Goal: Use online tool/utility: Utilize a website feature to perform a specific function

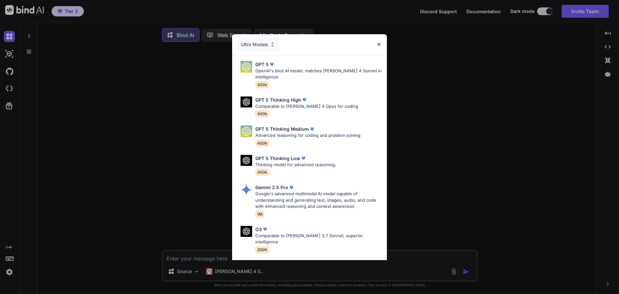
click at [269, 45] on div "Ultra Models" at bounding box center [258, 44] width 42 height 14
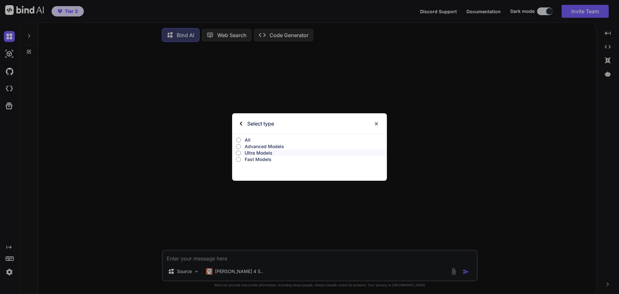
click at [240, 141] on input "All" at bounding box center [238, 139] width 5 height 5
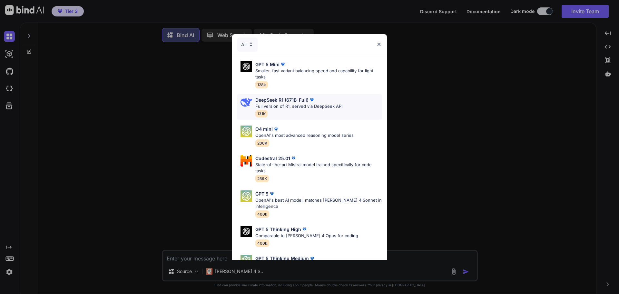
click at [277, 101] on p "DeepSeek R1 (671B-Full)" at bounding box center [281, 99] width 53 height 7
type textarea "x"
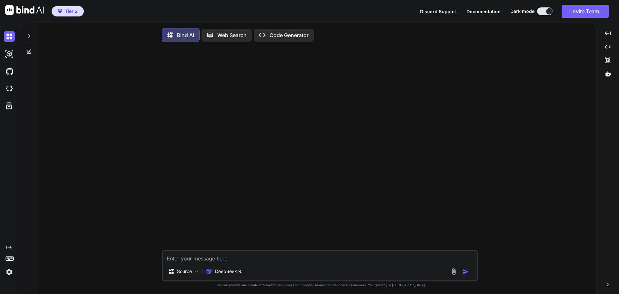
click at [168, 259] on textarea at bounding box center [320, 257] width 314 height 12
paste textarea "Create a modern, highly animated website for Sanghaa - a holistic wellness comm…"
type textarea "Create a modern, highly animated website for Sanghaa - a holistic wellness comm…"
type textarea "x"
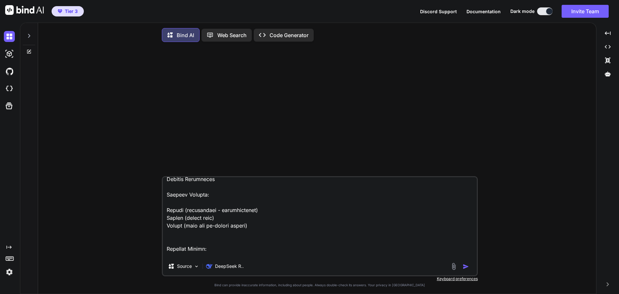
scroll to position [5428, 0]
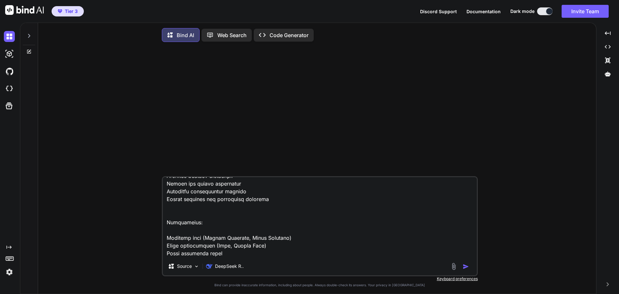
drag, startPoint x: 167, startPoint y: 214, endPoint x: 242, endPoint y: 261, distance: 88.2
click at [242, 261] on div "Source DeepSeek R.." at bounding box center [320, 226] width 316 height 100
type textarea "Create a modern, highly animated website for Sanghaa - a holistic wellness comm…"
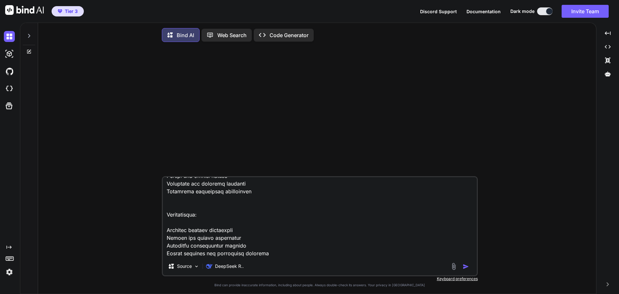
type textarea "x"
drag, startPoint x: 164, startPoint y: 191, endPoint x: 277, endPoint y: 235, distance: 121.4
click at [275, 235] on textarea at bounding box center [320, 217] width 314 height 80
type textarea "Create a modern, highly animated website for Sanghaa - a holistic wellness comm…"
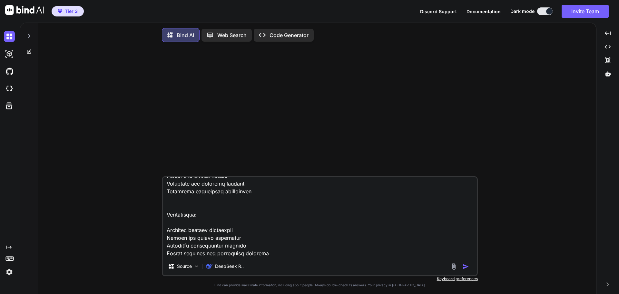
type textarea "x"
drag, startPoint x: 166, startPoint y: 210, endPoint x: 274, endPoint y: 254, distance: 116.7
click at [274, 254] on textarea at bounding box center [320, 217] width 314 height 80
type textarea "Create a modern, highly animated website for Sanghaa - a holistic wellness comm…"
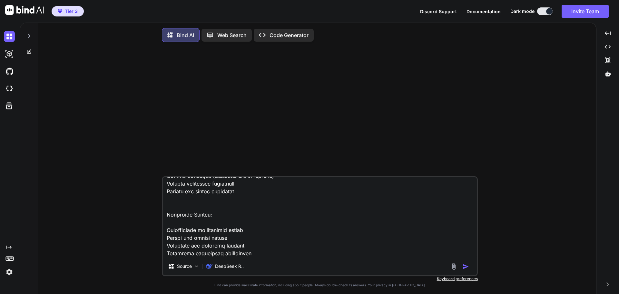
type textarea "x"
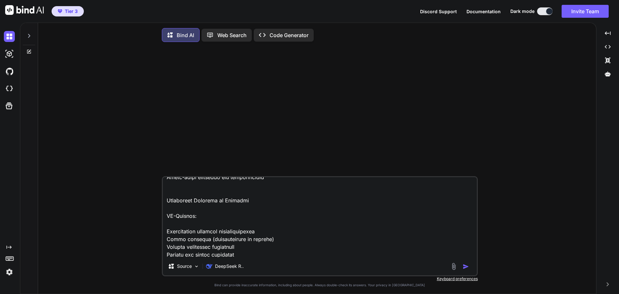
scroll to position [5280, 0]
drag, startPoint x: 165, startPoint y: 211, endPoint x: 328, endPoint y: 273, distance: 174.3
click at [328, 273] on div "Source DeepSeek R.." at bounding box center [320, 226] width 316 height 100
type textarea "Create a modern, highly animated website for Sanghaa - a holistic wellness comm…"
type textarea "x"
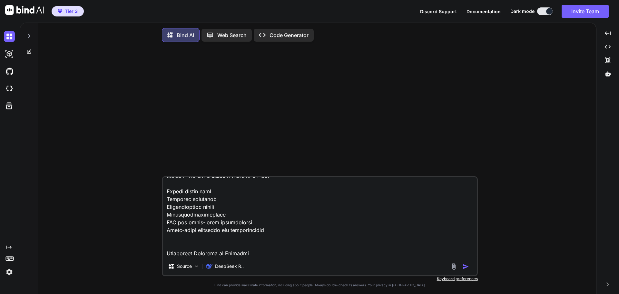
scroll to position [5203, 0]
drag, startPoint x: 165, startPoint y: 240, endPoint x: 349, endPoint y: 239, distance: 183.2
click at [349, 239] on textarea at bounding box center [320, 217] width 314 height 80
type textarea "Create a modern, highly animated website for Sanghaa - a holistic wellness comm…"
type textarea "x"
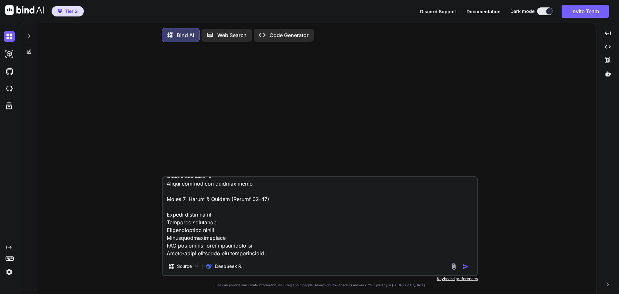
type textarea "Create a modern, highly animated website for Sanghaa - a holistic wellness comm…"
type textarea "x"
type textarea "Create a modern, highly animated website for Sanghaa - a holistic wellness comm…"
type textarea "x"
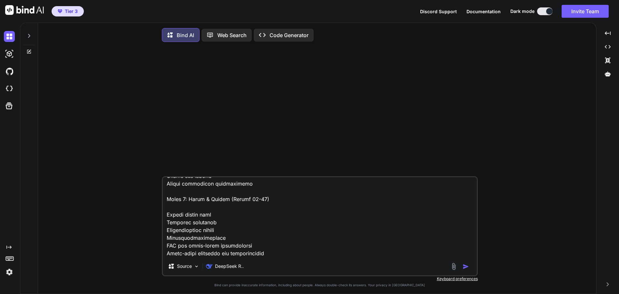
scroll to position [5188, 0]
drag, startPoint x: 165, startPoint y: 230, endPoint x: 297, endPoint y: 228, distance: 132.2
click at [297, 228] on textarea at bounding box center [320, 217] width 314 height 80
type textarea "Create a modern, highly animated website for Sanghaa - a holistic wellness comm…"
type textarea "x"
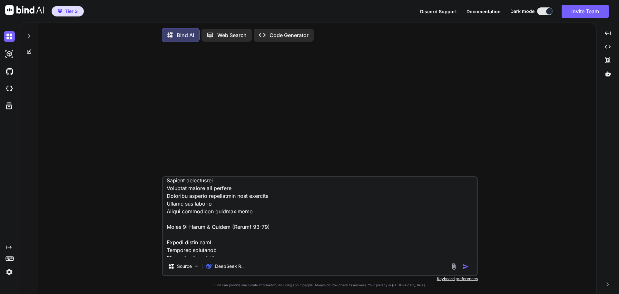
scroll to position [5155, 0]
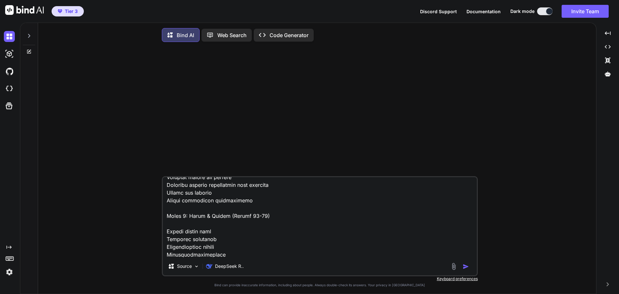
type textarea "Create a modern, highly animated website for Sanghaa - a holistic wellness comm…"
click at [254, 259] on div "Source DeepSeek R.." at bounding box center [320, 226] width 316 height 100
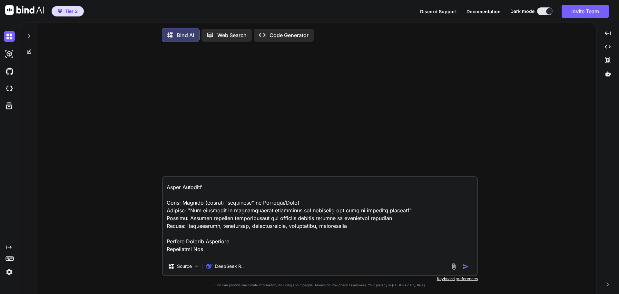
scroll to position [0, 0]
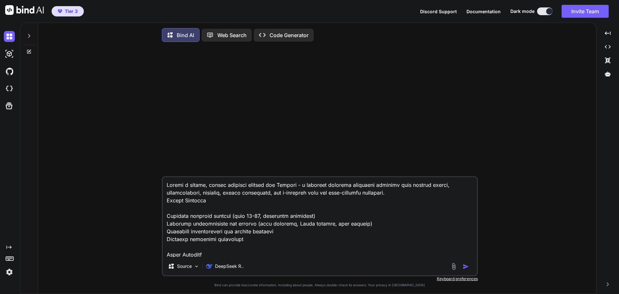
drag, startPoint x: 244, startPoint y: 257, endPoint x: 151, endPoint y: 154, distance: 139.6
click at [151, 154] on div "Source DeepSeek R.. Created with Bind Always check its answers. Privacy in Bind…" at bounding box center [319, 171] width 553 height 248
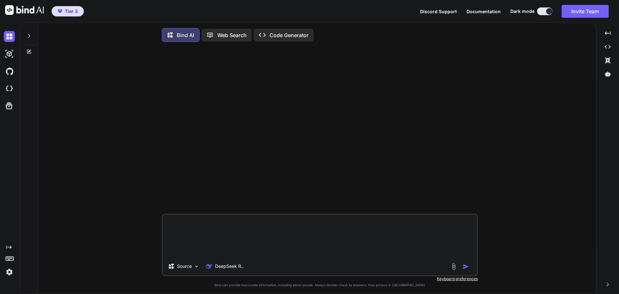
paste textarea "Create a modern, highly animated website for Sanghaa - a holistic wellness comm…"
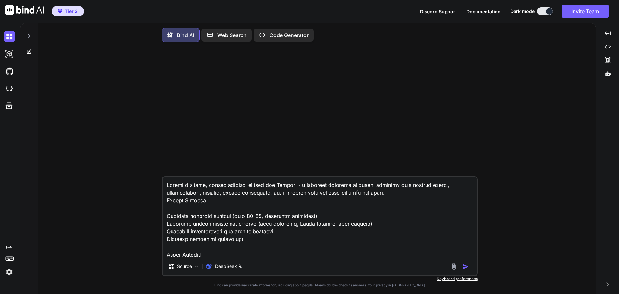
scroll to position [999, 0]
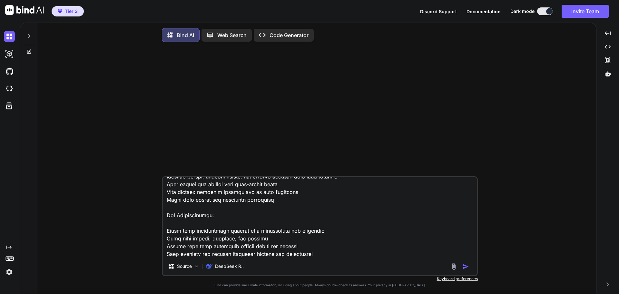
type textarea "Create a modern, highly animated website for Sanghaa - a holistic wellness comm…"
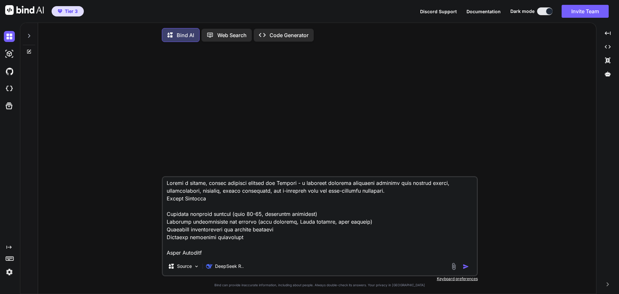
scroll to position [0, 0]
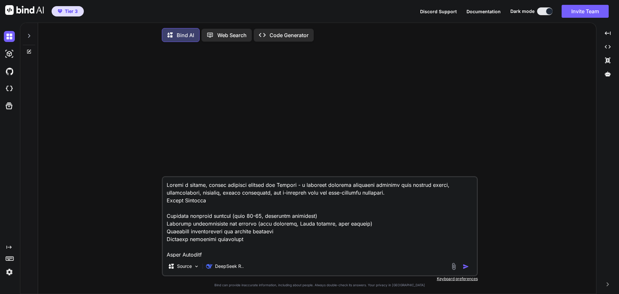
click at [465, 268] on img "button" at bounding box center [466, 266] width 6 height 6
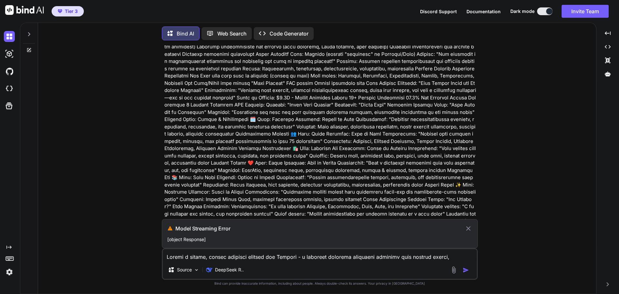
scroll to position [103, 0]
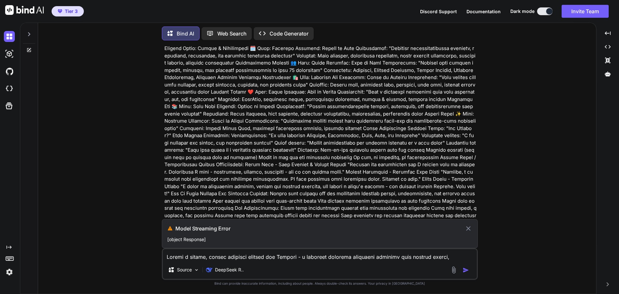
click at [511, 192] on div "You Model Streaming Error [object Response] Source DeepSeek R.. Created with Bi…" at bounding box center [319, 169] width 553 height 248
click at [467, 229] on icon at bounding box center [468, 228] width 7 height 8
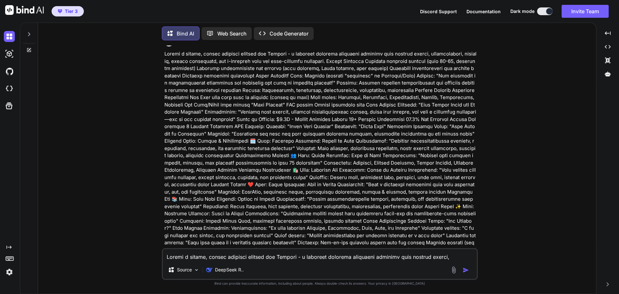
scroll to position [0, 0]
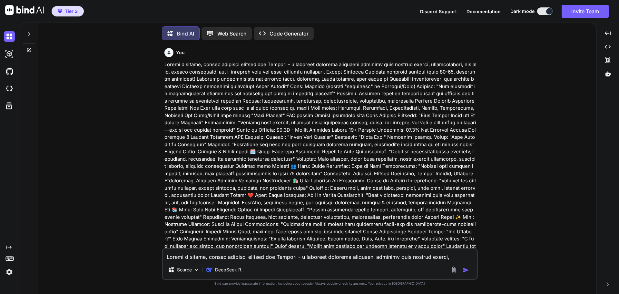
click at [33, 34] on div at bounding box center [29, 32] width 12 height 22
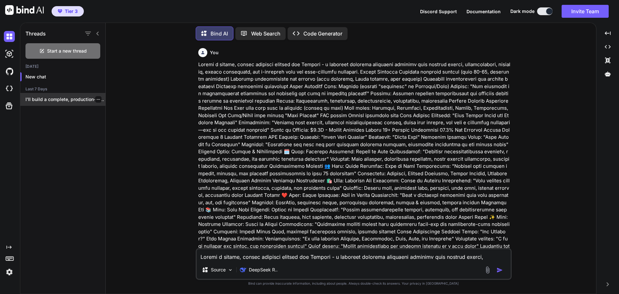
click at [95, 96] on div at bounding box center [98, 99] width 6 height 6
click at [65, 48] on span "Start a new thread" at bounding box center [67, 51] width 40 height 6
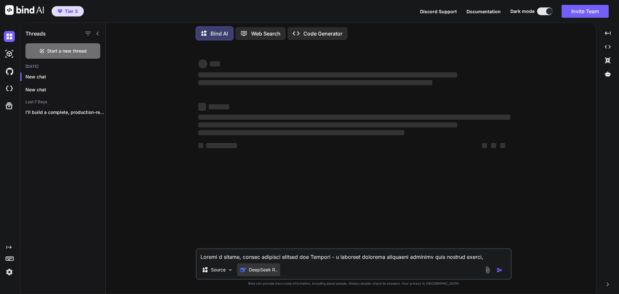
click at [256, 269] on p "DeepSeek R.." at bounding box center [263, 269] width 29 height 6
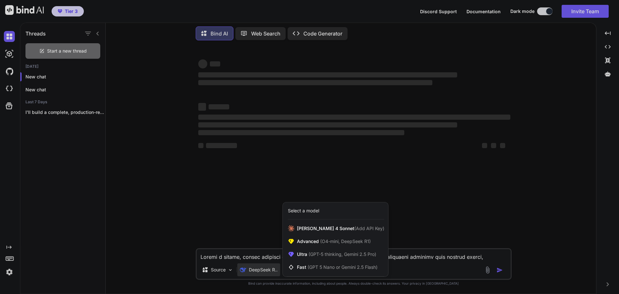
click at [260, 269] on div at bounding box center [309, 147] width 619 height 294
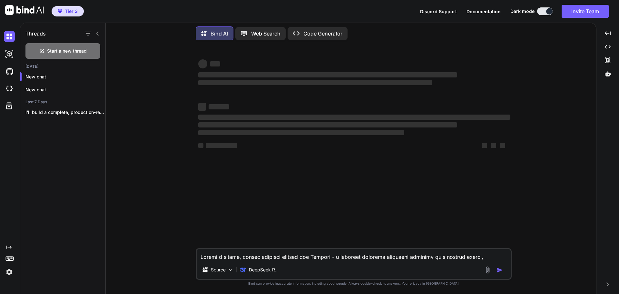
click at [260, 269] on p "DeepSeek R.." at bounding box center [263, 269] width 29 height 6
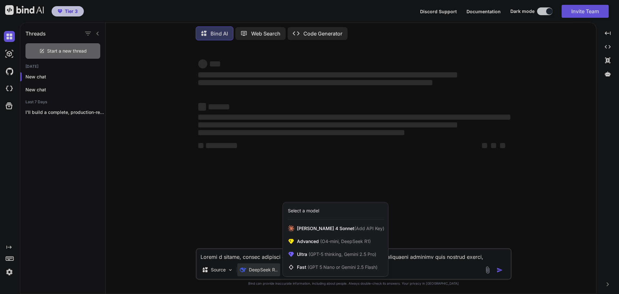
click at [312, 210] on div "Select a model" at bounding box center [303, 210] width 31 height 6
click at [258, 272] on div at bounding box center [309, 147] width 619 height 294
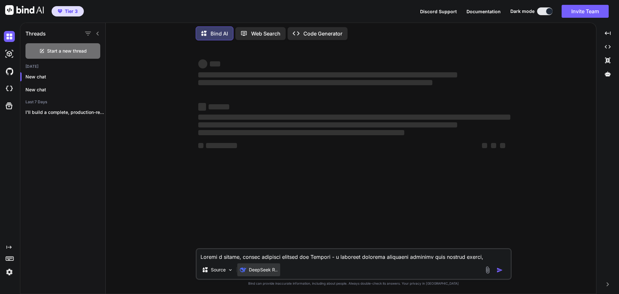
click at [258, 272] on p "DeepSeek R.." at bounding box center [263, 269] width 29 height 6
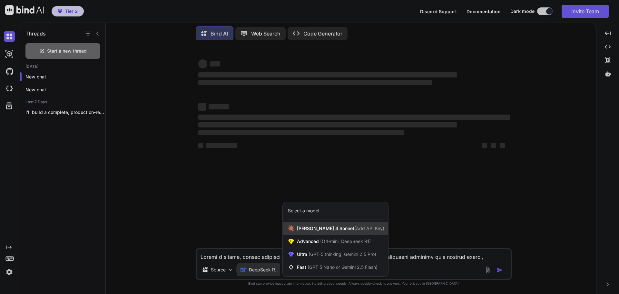
click at [322, 230] on span "[PERSON_NAME] 4 Sonnet (Add API Key)" at bounding box center [340, 228] width 87 height 6
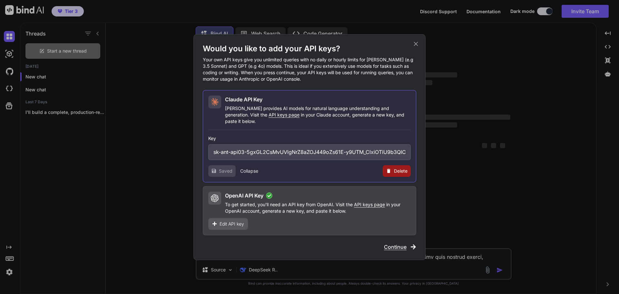
click at [226, 168] on span "Saved" at bounding box center [226, 171] width 14 height 6
click at [248, 168] on button "Collapse" at bounding box center [249, 171] width 18 height 6
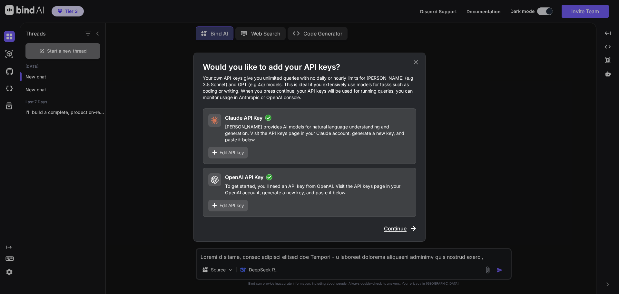
click at [401, 225] on span "Continue" at bounding box center [395, 228] width 23 height 8
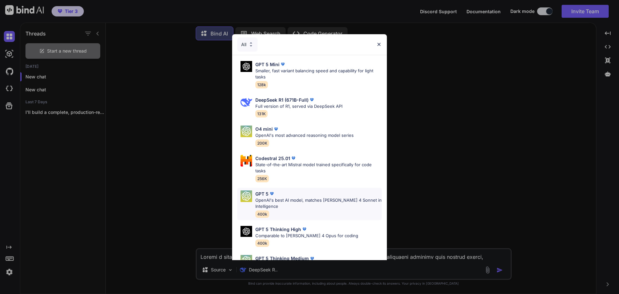
click at [257, 198] on p "OpenAI's best AI model, matches [PERSON_NAME] 4 Sonnet in Intelligence" at bounding box center [318, 203] width 126 height 13
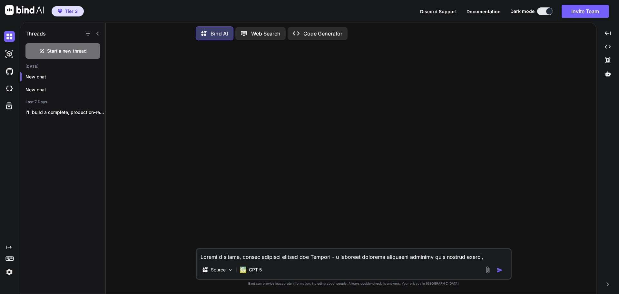
click at [223, 259] on textarea at bounding box center [354, 255] width 314 height 12
click at [216, 256] on textarea at bounding box center [354, 255] width 314 height 12
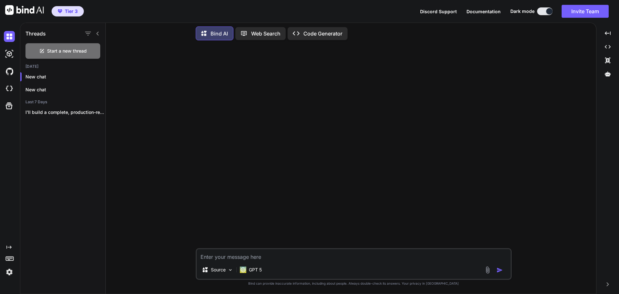
paste textarea "Create a modern, highly animated website for Sanghaa - a holistic wellness comm…"
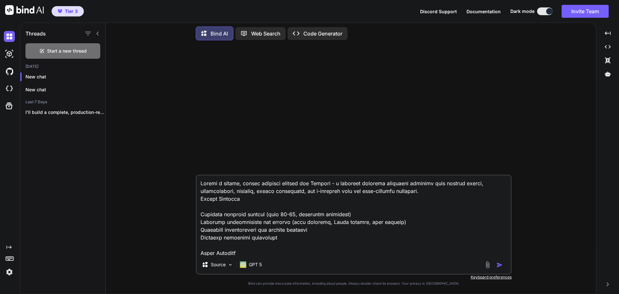
click at [500, 265] on img "button" at bounding box center [500, 265] width 6 height 6
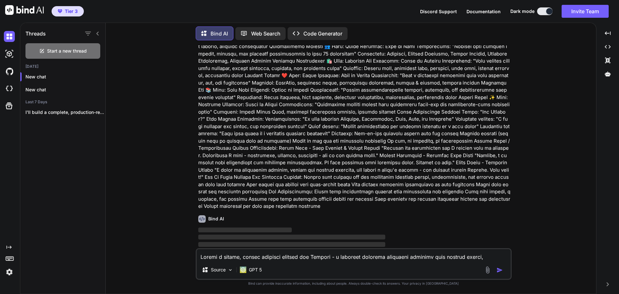
scroll to position [110, 0]
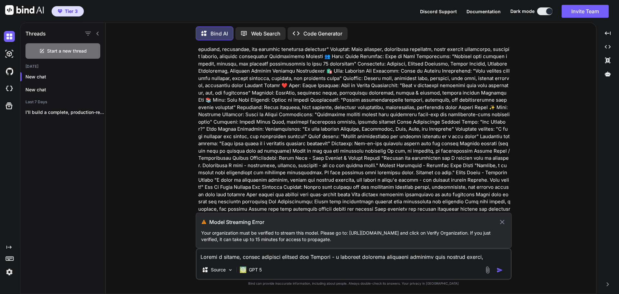
click at [503, 220] on icon at bounding box center [502, 222] width 7 height 8
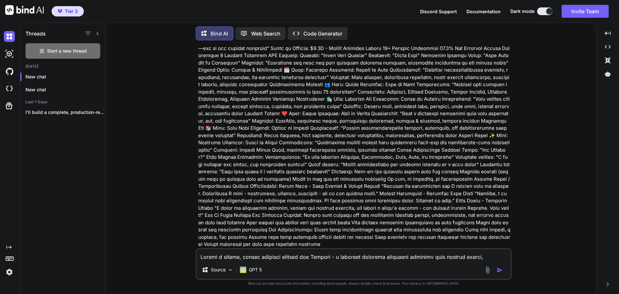
scroll to position [74, 0]
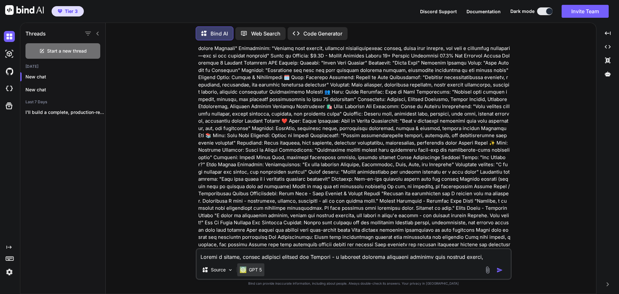
click at [254, 272] on p "GPT 5" at bounding box center [255, 269] width 13 height 6
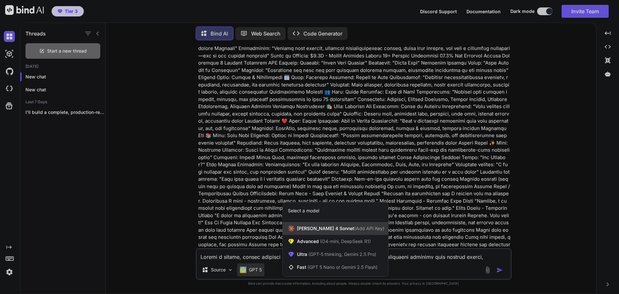
click at [316, 228] on span "[PERSON_NAME] 4 Sonnet (Add API Key)" at bounding box center [340, 228] width 87 height 6
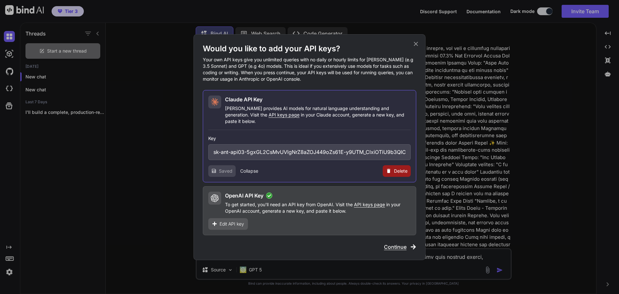
click at [399, 244] on span "Continue" at bounding box center [395, 247] width 23 height 8
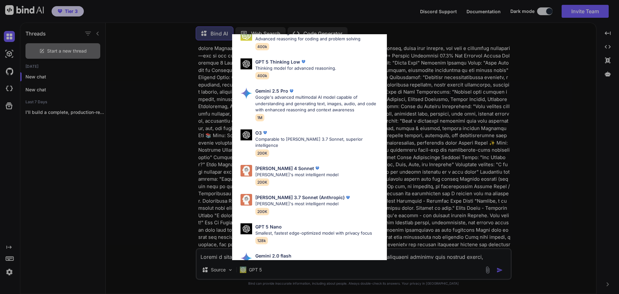
scroll to position [258, 0]
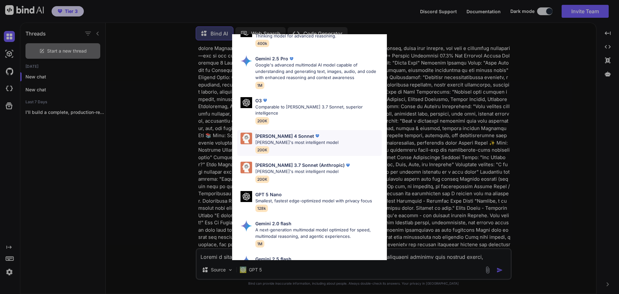
click at [286, 133] on p "[PERSON_NAME] 4 Sonnet" at bounding box center [284, 136] width 59 height 7
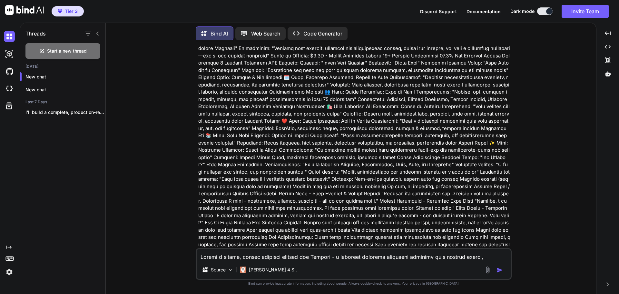
paste textarea
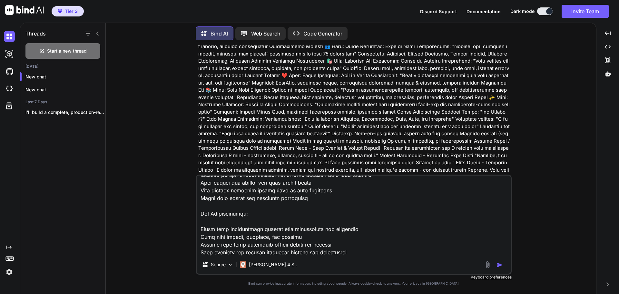
type textarea "Create a modern, highly animated website for Sanghaa - a holistic wellness comm…"
click at [499, 267] on img "button" at bounding box center [500, 265] width 6 height 6
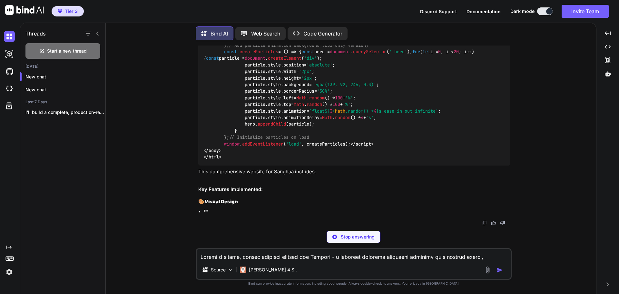
scroll to position [10253, 0]
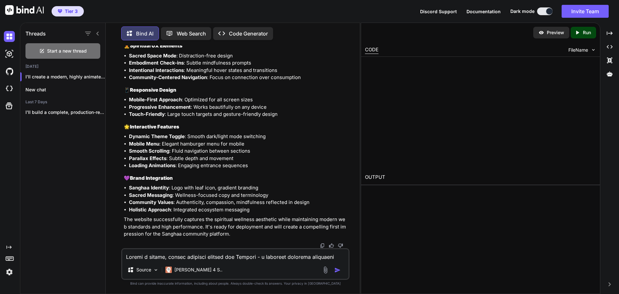
click at [410, 118] on div at bounding box center [480, 113] width 231 height 105
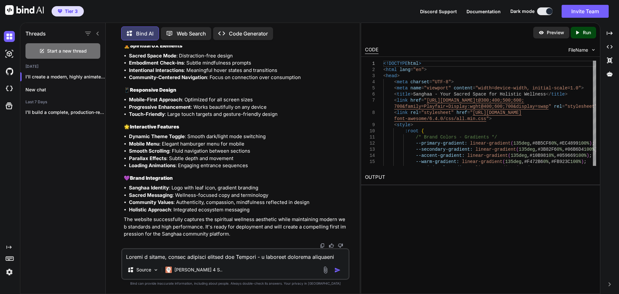
scroll to position [12694, 0]
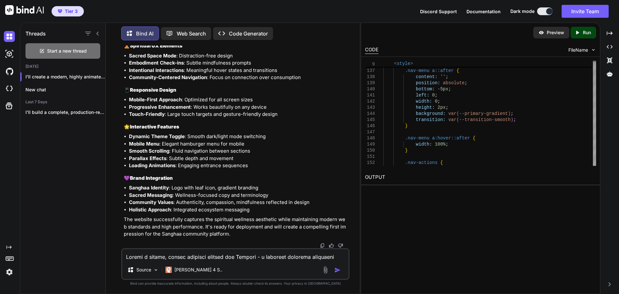
click at [544, 31] on img at bounding box center [542, 33] width 6 height 6
click at [592, 32] on div "Created with Pixso. Run" at bounding box center [583, 33] width 25 height 12
click at [417, 193] on link "[URL][DOMAIN_NAME]" at bounding box center [391, 192] width 52 height 6
click at [164, 253] on textarea at bounding box center [235, 255] width 226 height 12
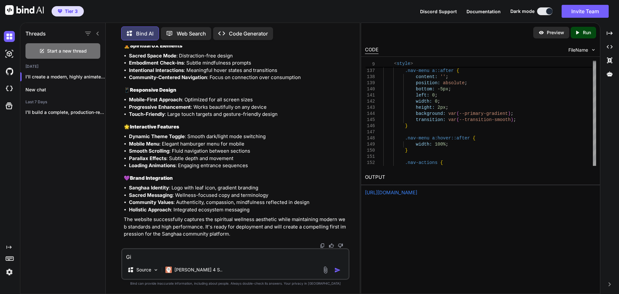
type textarea "G"
type textarea "Make the nav bar clear with a drop down"
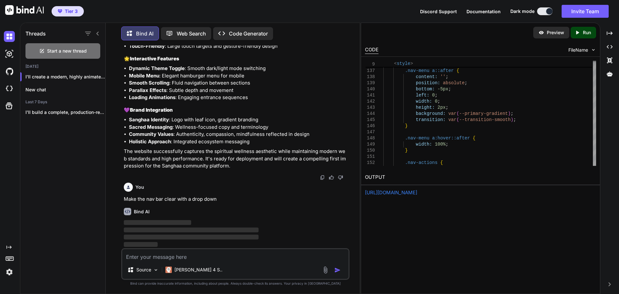
scroll to position [12762, 0]
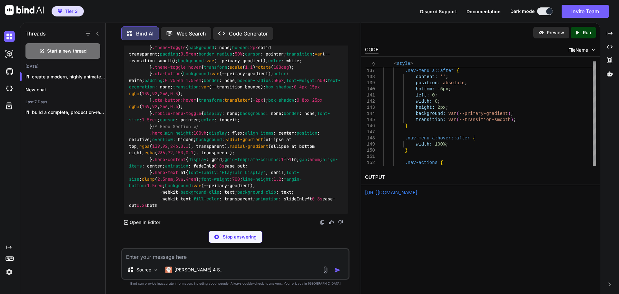
scroll to position [12780, 0]
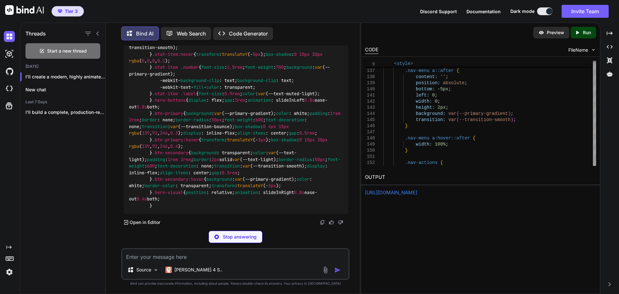
scroll to position [12038, 0]
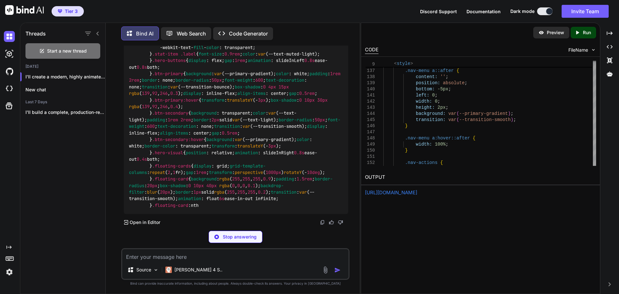
click at [552, 33] on p "Preview" at bounding box center [555, 32] width 17 height 6
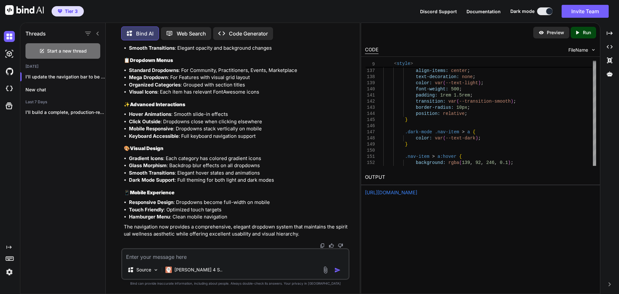
scroll to position [20590, 0]
click at [589, 33] on p "Run" at bounding box center [587, 32] width 8 height 6
click at [551, 31] on p "Preview" at bounding box center [555, 32] width 17 height 6
click at [192, 254] on textarea at bounding box center [235, 255] width 226 height 12
click at [173, 255] on textarea at bounding box center [235, 255] width 226 height 12
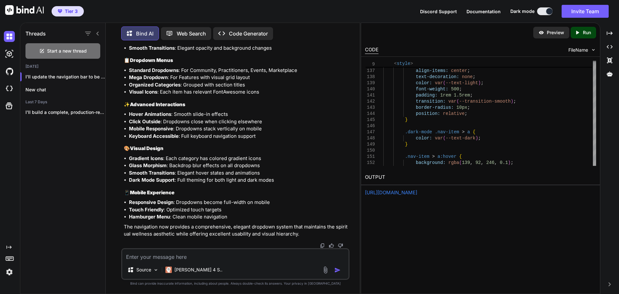
click at [587, 49] on span "FileName" at bounding box center [579, 50] width 20 height 6
click at [594, 49] on img at bounding box center [593, 49] width 5 height 5
click at [552, 29] on p "Preview" at bounding box center [555, 32] width 17 height 6
click at [162, 251] on textarea at bounding box center [235, 255] width 226 height 12
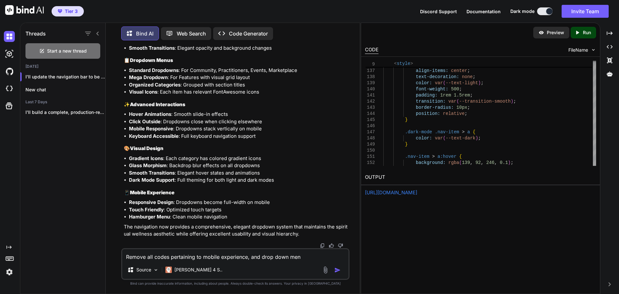
type textarea "Remove all codes pertaining to mobile experience, and drop down menu"
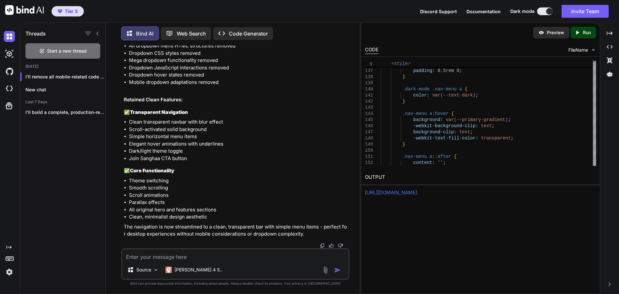
scroll to position [27092, 0]
click at [585, 30] on p "Run" at bounding box center [587, 32] width 8 height 6
click at [548, 30] on p "Preview" at bounding box center [555, 32] width 17 height 6
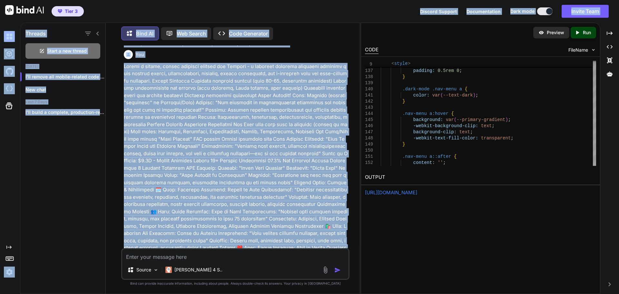
scroll to position [0, 0]
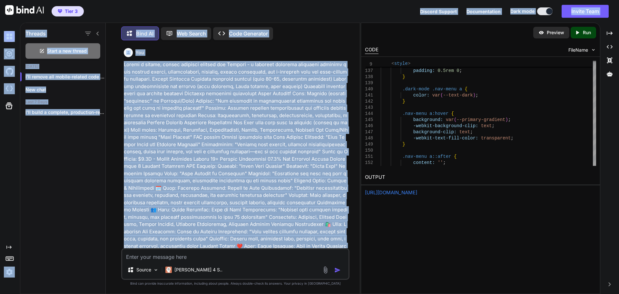
drag, startPoint x: 288, startPoint y: 166, endPoint x: 181, endPoint y: -8, distance: 204.5
click at [181, 0] on html "Tier 3 Discord Support Documentation Dark mode Invite Team Created with Pixso. …" at bounding box center [309, 147] width 619 height 294
click at [271, 55] on div "You" at bounding box center [236, 52] width 224 height 9
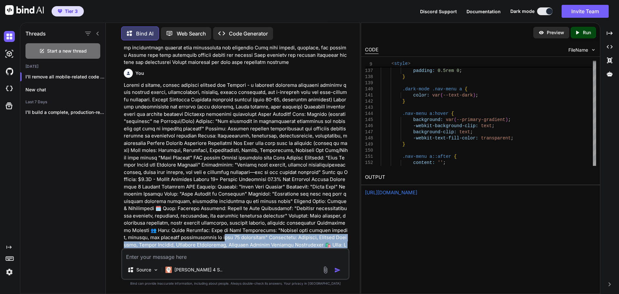
scroll to position [368, 0]
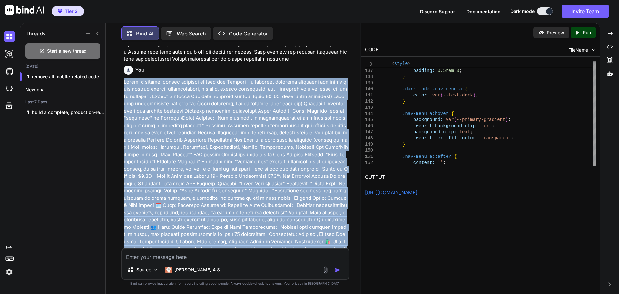
drag, startPoint x: 335, startPoint y: 154, endPoint x: 125, endPoint y: 73, distance: 224.9
click at [125, 78] on p at bounding box center [236, 263] width 224 height 370
copy p "Create a modern, highly animated website for Sanghaa - a holistic wellness comm…"
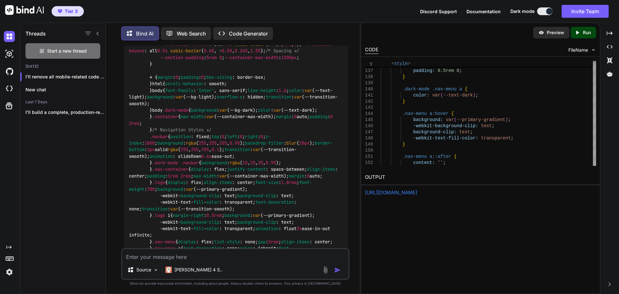
scroll to position [1175, 0]
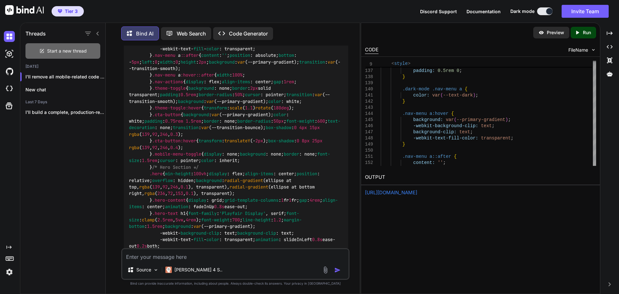
click at [54, 49] on span "Start a new thread" at bounding box center [67, 51] width 40 height 6
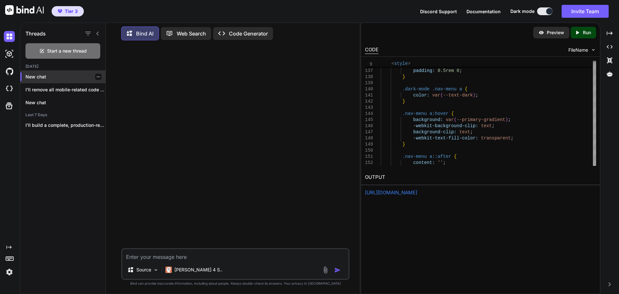
click at [97, 75] on icon "button" at bounding box center [98, 77] width 4 height 4
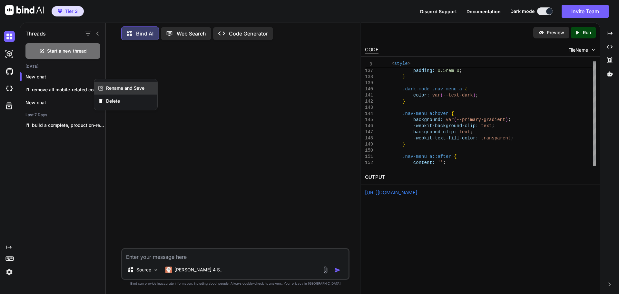
click at [107, 88] on span "Rename and Save" at bounding box center [125, 88] width 38 height 6
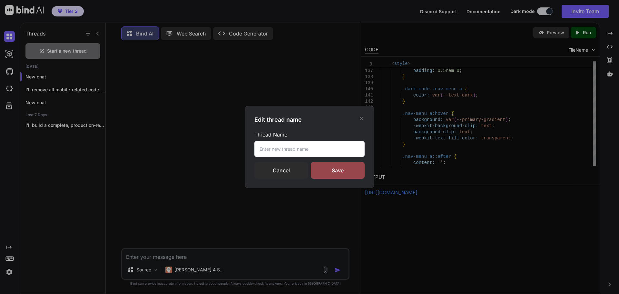
click at [273, 144] on input "text" at bounding box center [309, 149] width 110 height 16
type input "Sangha [DATE]"
click at [343, 172] on div "Save" at bounding box center [338, 170] width 54 height 17
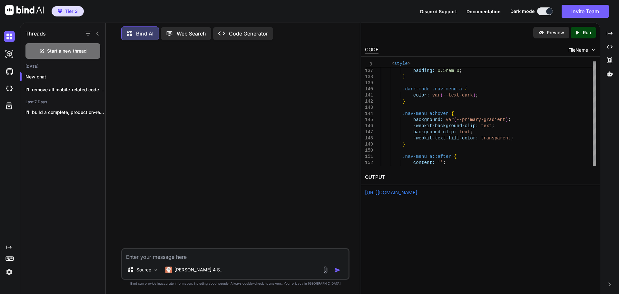
click at [179, 261] on div "Source Claude 4 S.." at bounding box center [235, 264] width 228 height 32
click at [179, 258] on textarea at bounding box center [235, 255] width 226 height 12
paste textarea "Create a serene, spacious, and deeply calming website that embodies the essence…"
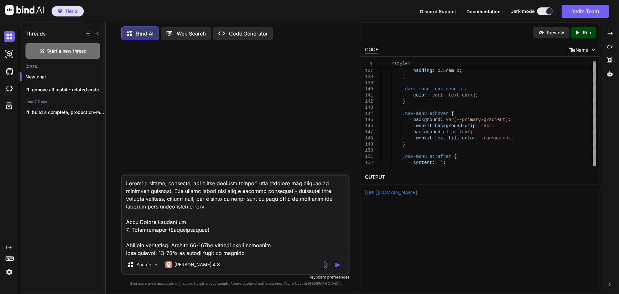
scroll to position [450, 0]
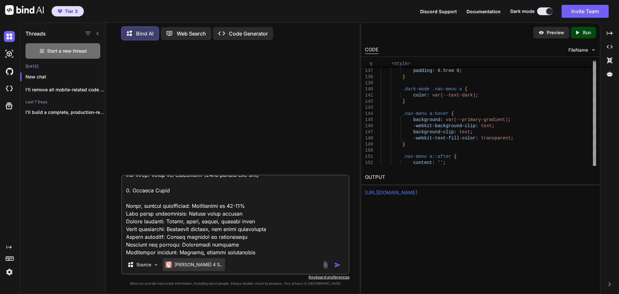
type textarea "Create a serene, spacious, and deeply calming website that embodies the essence…"
click at [191, 263] on p "[PERSON_NAME] 4 S.." at bounding box center [198, 264] width 48 height 6
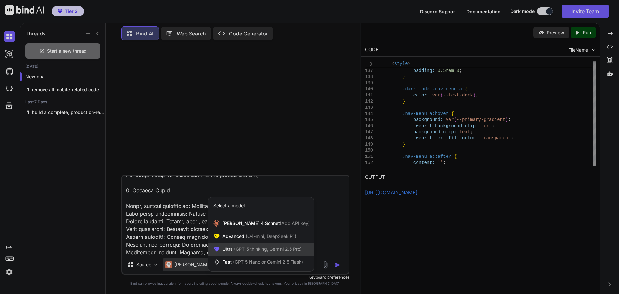
click at [230, 251] on span "Ultra (GPT-5 thinking, Gemini 2.5 Pro)" at bounding box center [262, 249] width 79 height 6
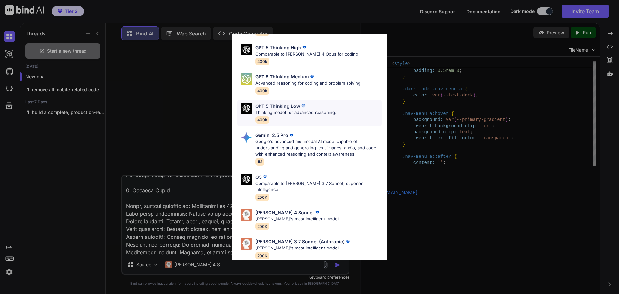
scroll to position [0, 0]
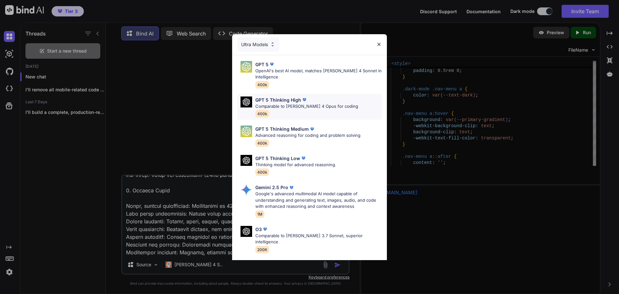
click at [280, 104] on p "Comparable to [PERSON_NAME] 4 Opus for coding" at bounding box center [306, 106] width 103 height 6
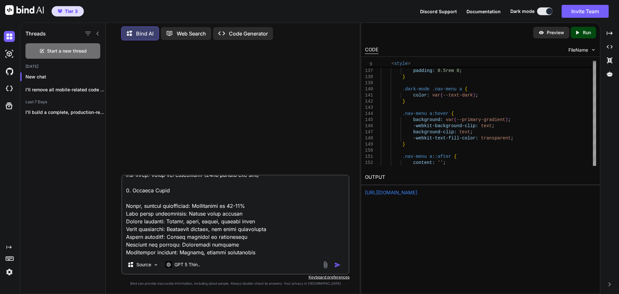
click at [337, 264] on img "button" at bounding box center [337, 265] width 6 height 6
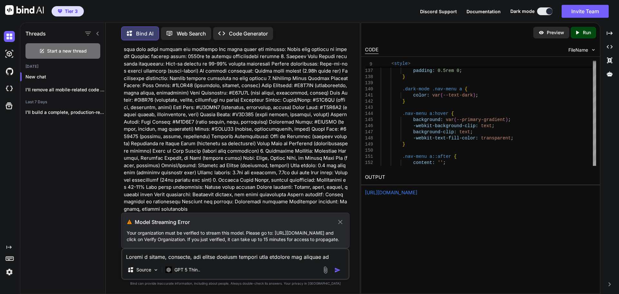
scroll to position [58, 0]
drag, startPoint x: 127, startPoint y: 232, endPoint x: 250, endPoint y: 233, distance: 122.9
click at [250, 233] on p "Your organization must be verified to stream this model. Please go to: [URL][DO…" at bounding box center [235, 236] width 217 height 13
copy p "[URL][DOMAIN_NAME]"
click at [341, 220] on icon at bounding box center [340, 222] width 5 height 5
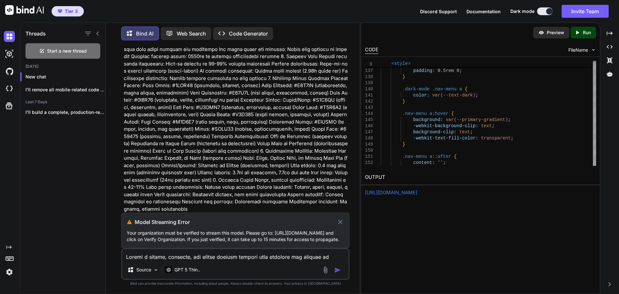
scroll to position [16, 0]
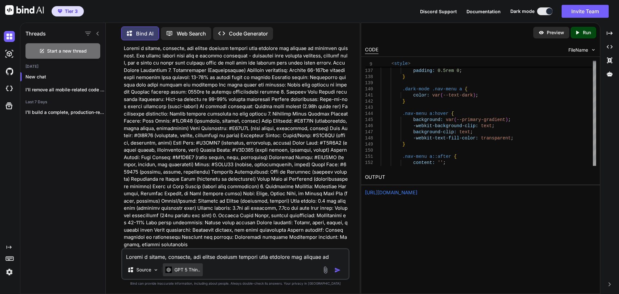
click at [191, 266] on p "GPT 5 Thin.." at bounding box center [187, 269] width 26 height 6
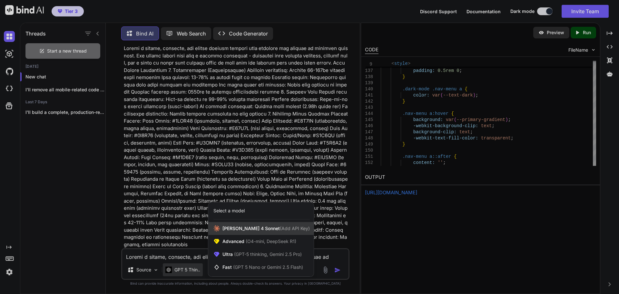
click at [232, 228] on span "[PERSON_NAME] 4 Sonnet (Add API Key)" at bounding box center [266, 228] width 87 height 6
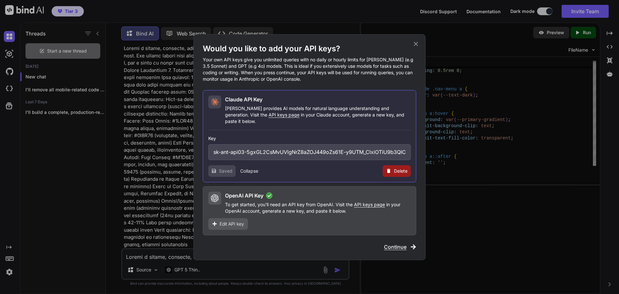
click at [394, 246] on span "Continue" at bounding box center [395, 247] width 23 height 8
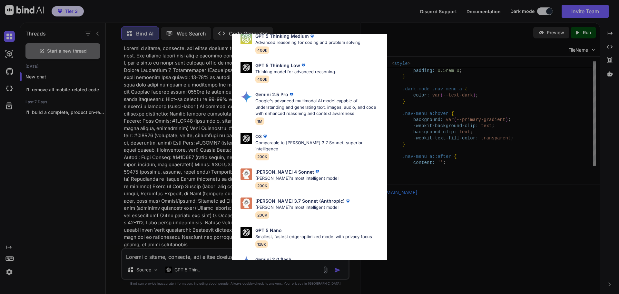
scroll to position [226, 0]
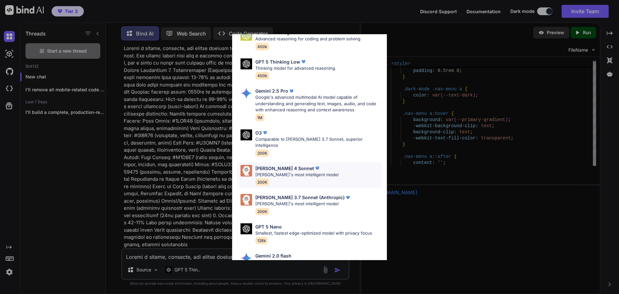
click at [271, 165] on p "[PERSON_NAME] 4 Sonnet" at bounding box center [284, 168] width 59 height 7
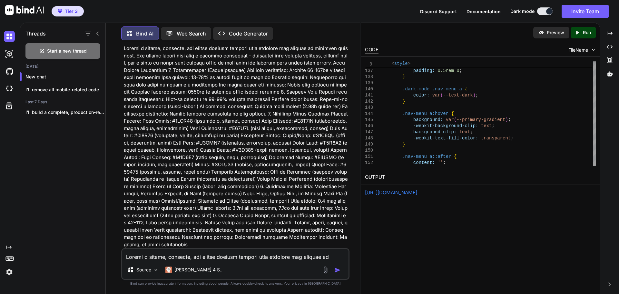
click at [140, 251] on textarea at bounding box center [235, 255] width 226 height 12
paste textarea "[URL][DOMAIN_NAME]"
type textarea "[URL][DOMAIN_NAME]"
drag, startPoint x: 327, startPoint y: 255, endPoint x: 44, endPoint y: 259, distance: 282.9
click at [44, 259] on div "Threads Start a new thread [DATE] New chat I'll remove all mobile-related code …" at bounding box center [190, 157] width 340 height 272
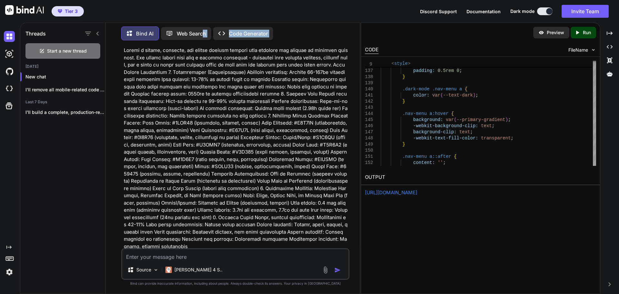
scroll to position [0, 0]
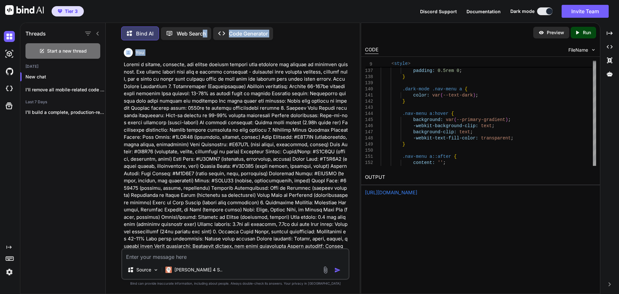
drag, startPoint x: 125, startPoint y: 49, endPoint x: 203, endPoint y: 23, distance: 82.5
click at [203, 24] on div "Bind AI Web Search Created with Pixso. Code Generator You Source [PERSON_NAME] …" at bounding box center [233, 159] width 254 height 270
click at [122, 65] on div "You Source [PERSON_NAME] 4 S.. Created with Bind Always check its answers. Priv…" at bounding box center [235, 169] width 228 height 248
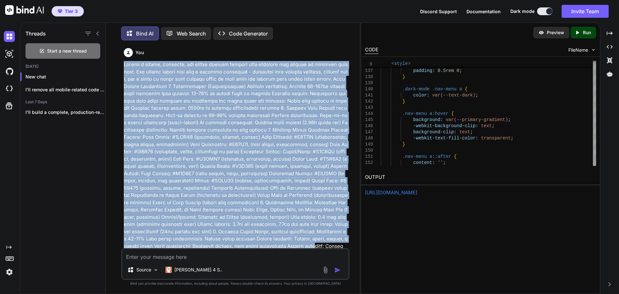
scroll to position [16, 0]
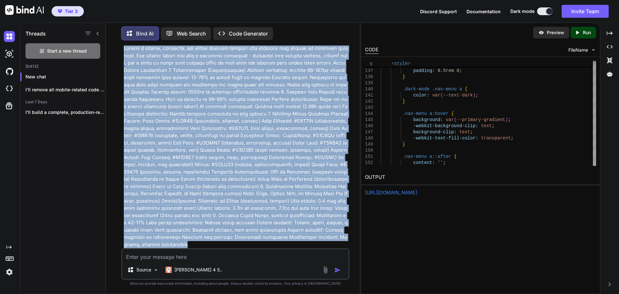
drag, startPoint x: 124, startPoint y: 65, endPoint x: 303, endPoint y: 244, distance: 252.7
click at [303, 244] on p at bounding box center [236, 146] width 224 height 203
copy p "Create a serene, spacious, and deeply calming website that embodies the essence…"
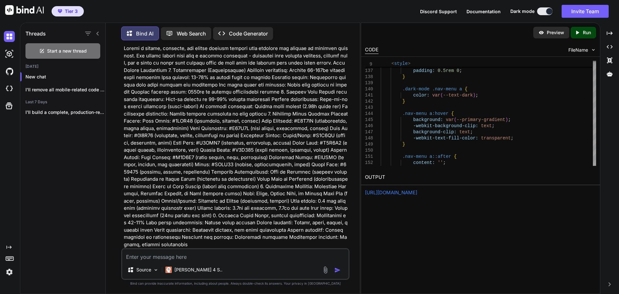
click at [146, 257] on textarea at bounding box center [235, 255] width 226 height 12
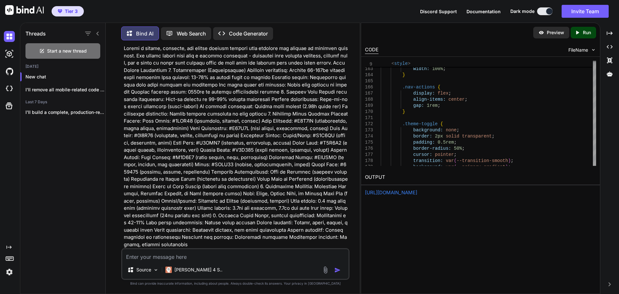
click at [585, 30] on p "Run" at bounding box center [587, 32] width 8 height 6
click at [396, 194] on link "[URL][DOMAIN_NAME]" at bounding box center [391, 192] width 52 height 6
click at [62, 48] on span "Start a new thread" at bounding box center [67, 51] width 40 height 6
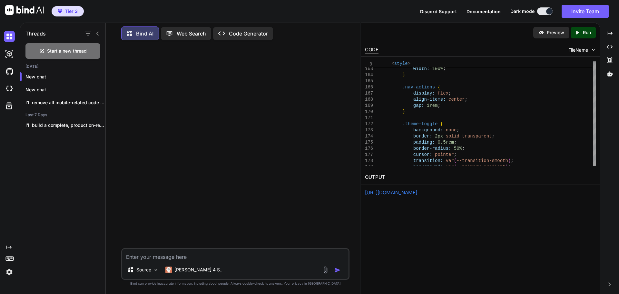
click at [144, 258] on textarea at bounding box center [235, 255] width 226 height 12
paste textarea "Create a serene, spacious, and deeply calming website that embodies the essence…"
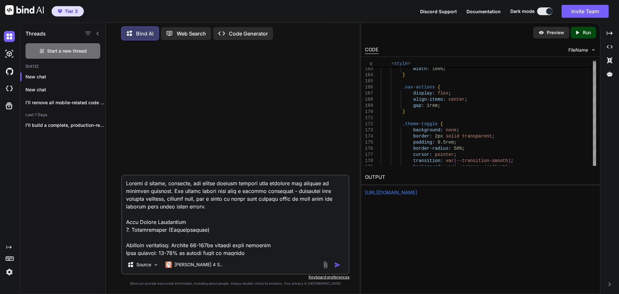
scroll to position [450, 0]
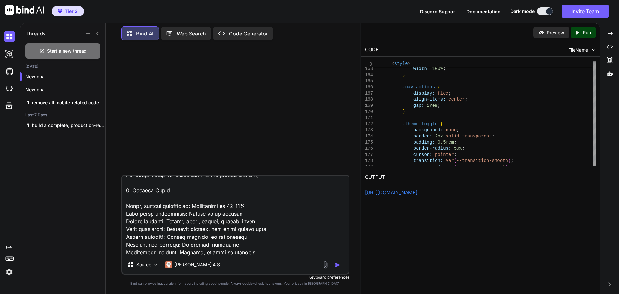
type textarea "Create a serene, spacious, and deeply calming website that embodies the essence…"
click at [339, 264] on img "button" at bounding box center [337, 265] width 6 height 6
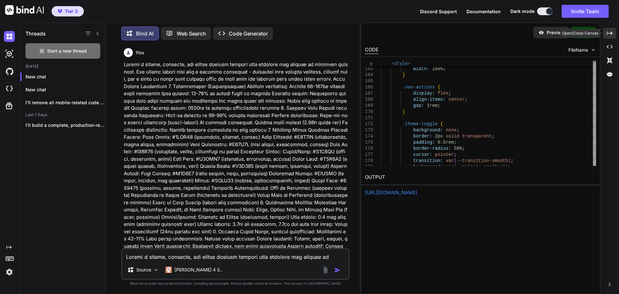
click at [611, 35] on icon at bounding box center [610, 33] width 6 height 4
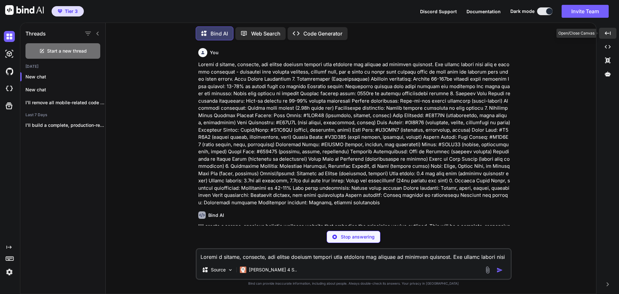
click at [611, 35] on div "Created with Pixso." at bounding box center [607, 33] width 17 height 11
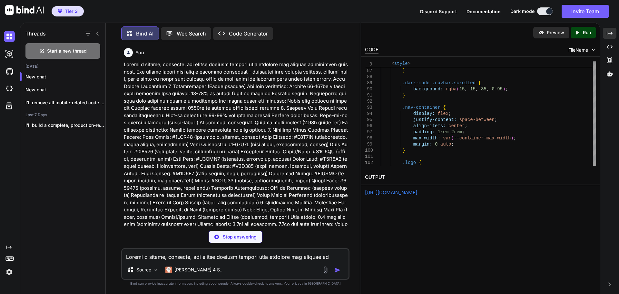
click at [596, 50] on img at bounding box center [593, 49] width 5 height 5
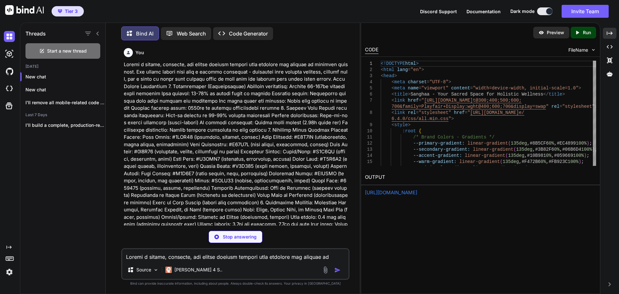
click at [593, 62] on div at bounding box center [594, 113] width 3 height 105
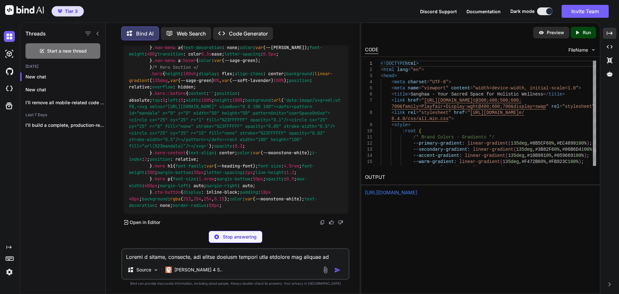
scroll to position [1348, 0]
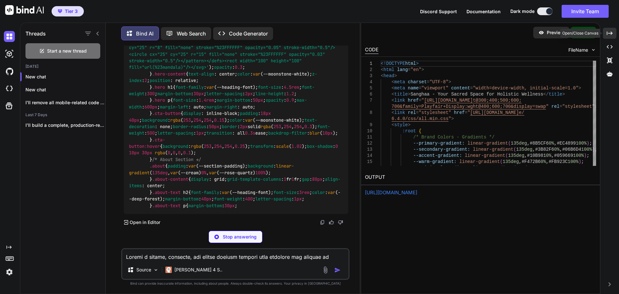
click at [613, 33] on div "Created with Pixso." at bounding box center [610, 33] width 14 height 11
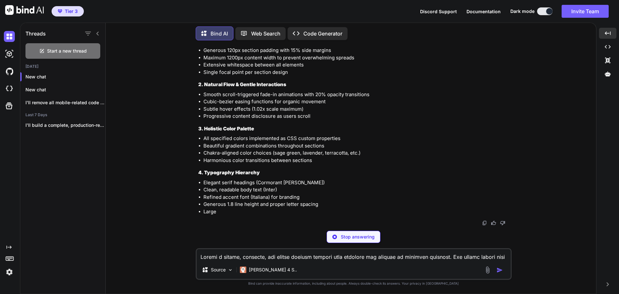
scroll to position [5484, 0]
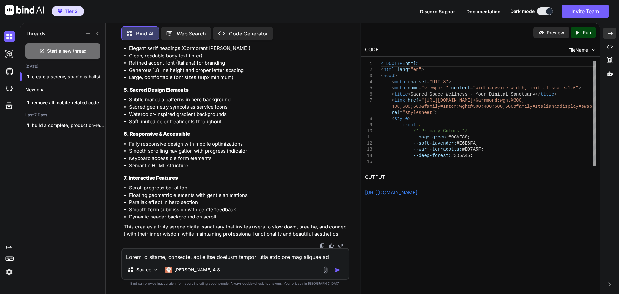
scroll to position [5887, 0]
click at [585, 32] on p "Run" at bounding box center [587, 32] width 8 height 6
click at [417, 191] on link "[URL][DOMAIN_NAME]" at bounding box center [391, 192] width 52 height 6
